Goal: Information Seeking & Learning: Learn about a topic

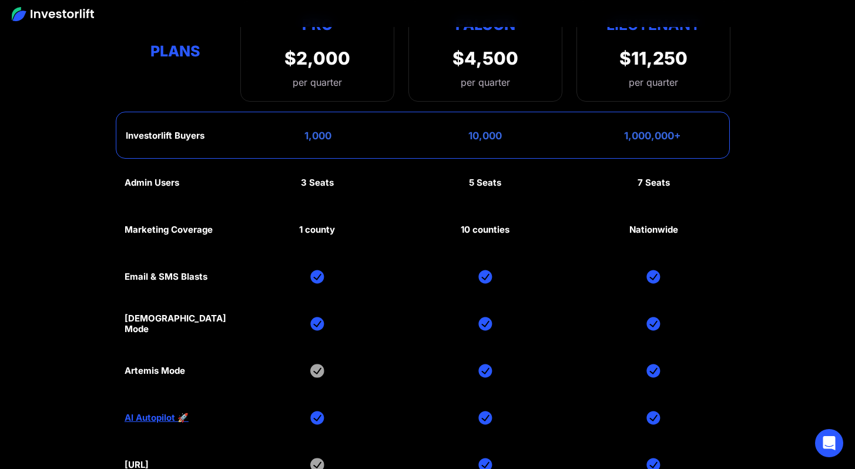
scroll to position [5278, 0]
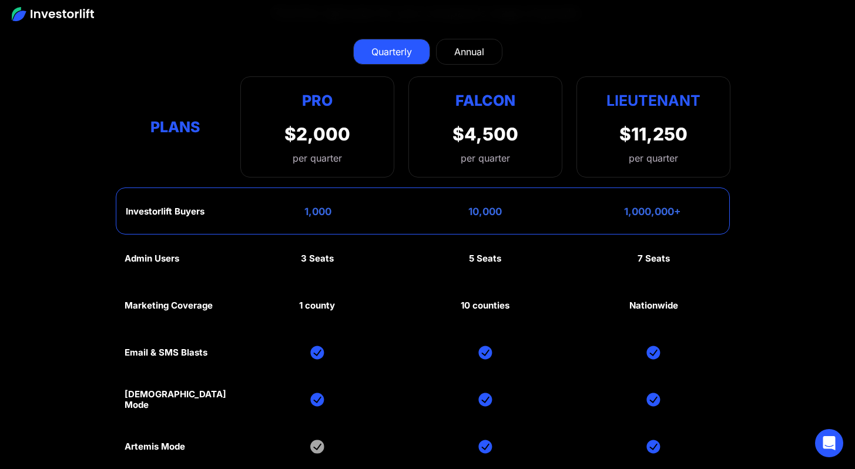
click at [474, 55] on div "Annual" at bounding box center [469, 52] width 30 height 14
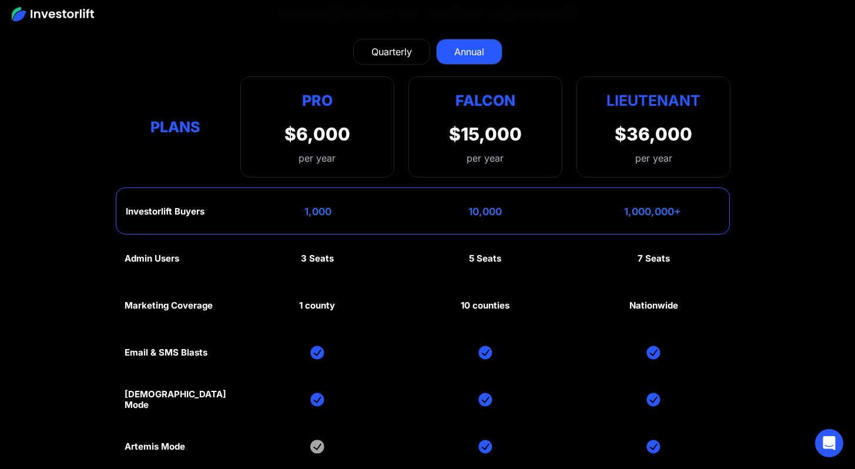
click at [389, 48] on div "Quarterly" at bounding box center [392, 52] width 41 height 14
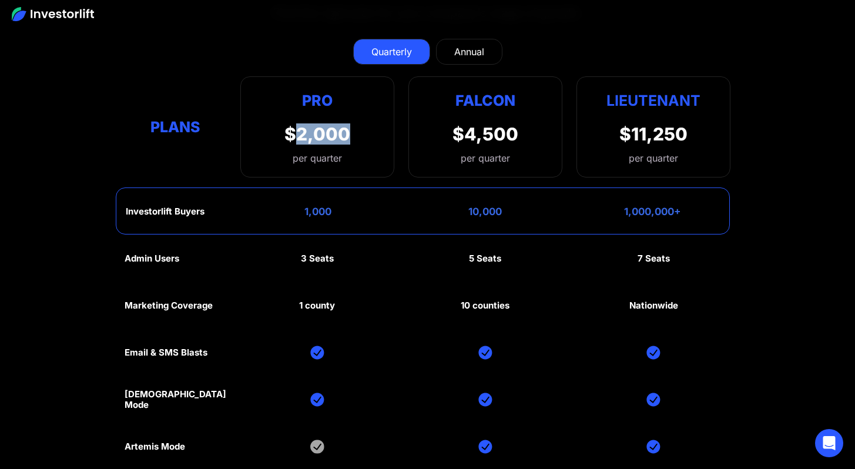
drag, startPoint x: 292, startPoint y: 136, endPoint x: 357, endPoint y: 134, distance: 65.3
click at [357, 134] on div "Pro $2,000 per quarter Pro Falcon Ltnt. Users 3 10 Unltd Buyer Limit 100k 500k …" at bounding box center [317, 126] width 154 height 101
click at [354, 136] on div "Pro $2,000 per quarter Pro Falcon Ltnt. Users 3 10 Unltd Buyer Limit 100k 500k …" at bounding box center [317, 126] width 154 height 101
click at [466, 56] on div "Annual" at bounding box center [469, 52] width 30 height 14
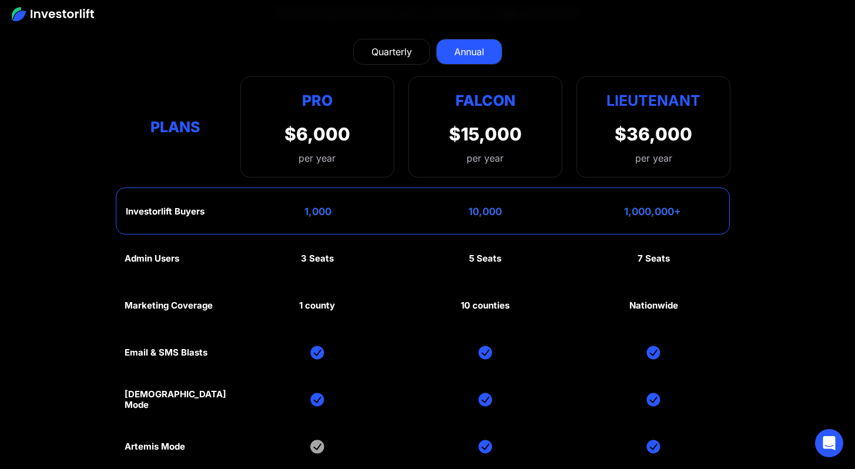
click at [396, 58] on div "Quarterly" at bounding box center [392, 52] width 41 height 14
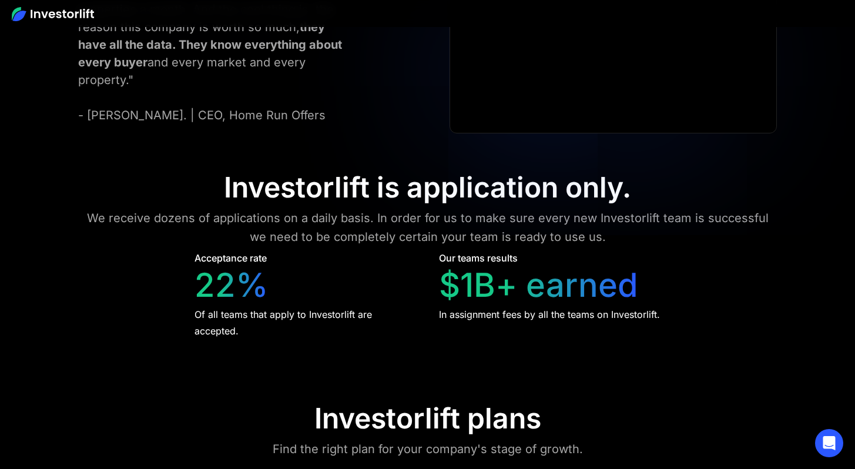
scroll to position [4818, 0]
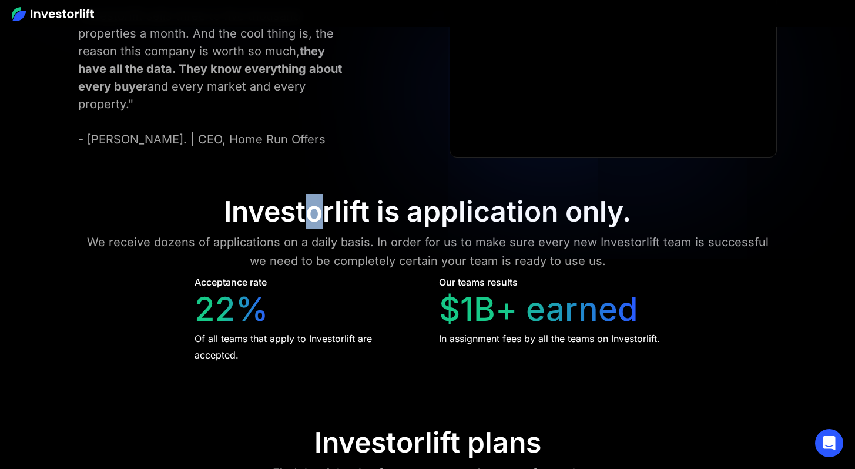
drag, startPoint x: 307, startPoint y: 223, endPoint x: 588, endPoint y: 229, distance: 281.0
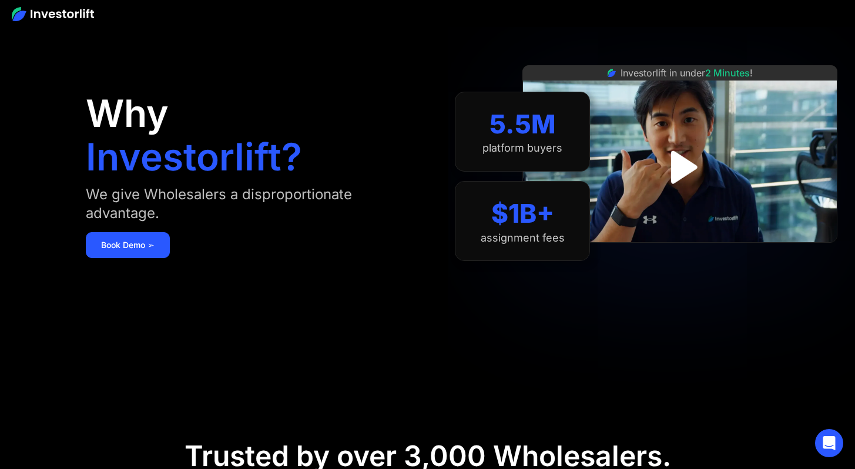
scroll to position [0, 0]
